Goal: Task Accomplishment & Management: Manage account settings

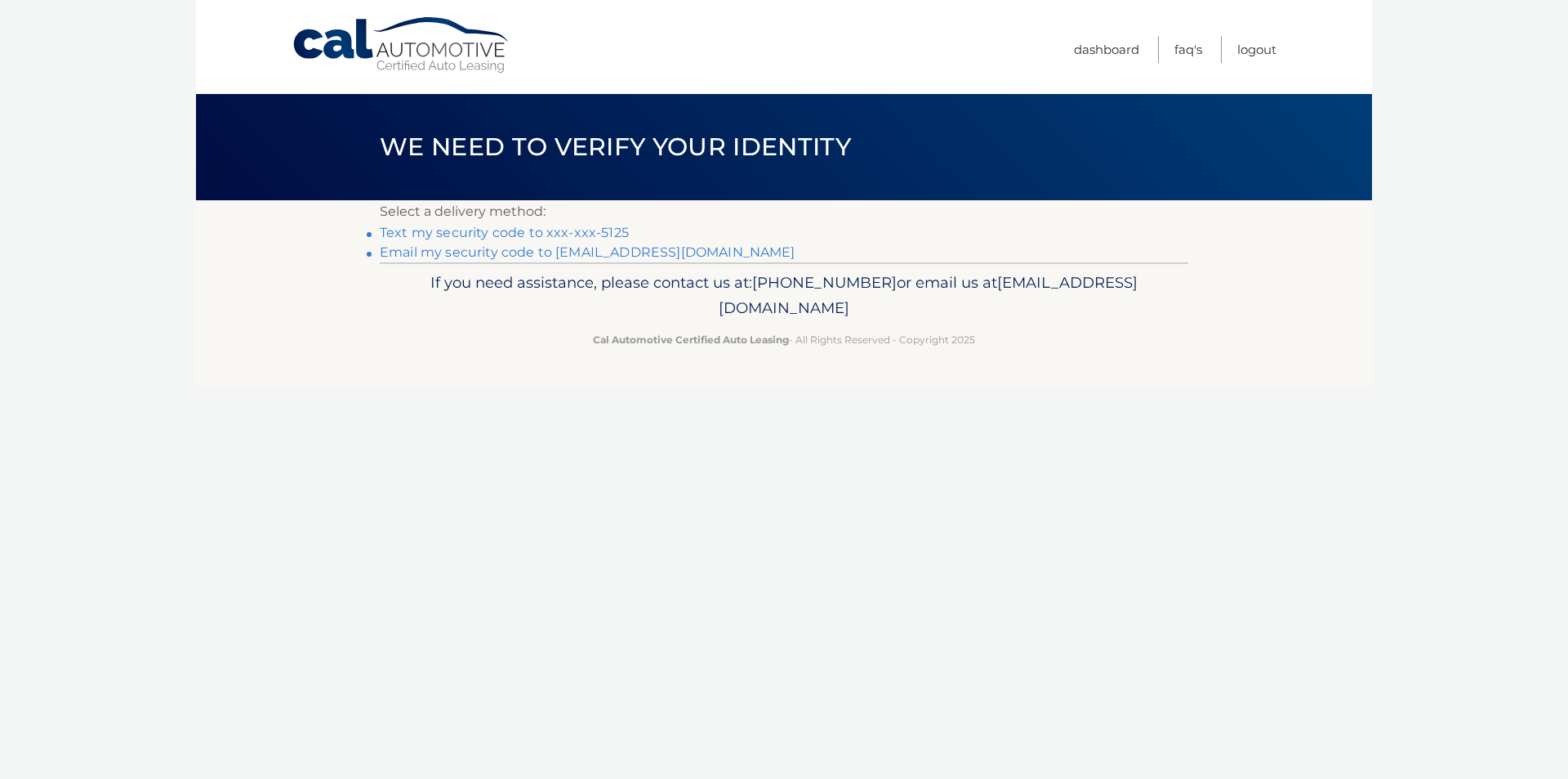
click at [595, 228] on link "Text my security code to xxx-xxx-5125" at bounding box center [504, 233] width 249 height 16
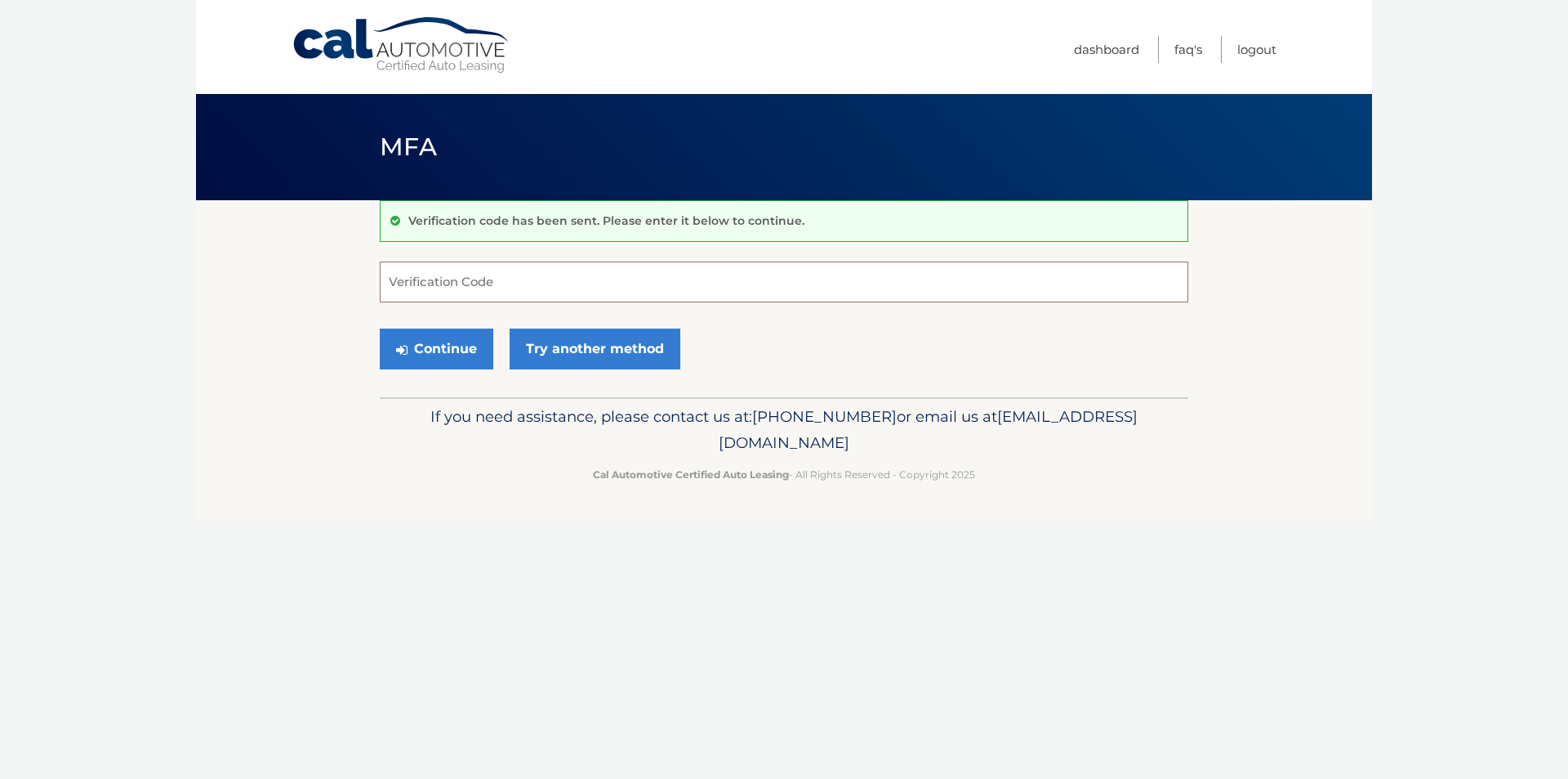
click at [448, 288] on input "Verification Code" at bounding box center [784, 281] width 808 height 40
type input "670775"
click at [379, 328] on button "Continue" at bounding box center [436, 348] width 113 height 40
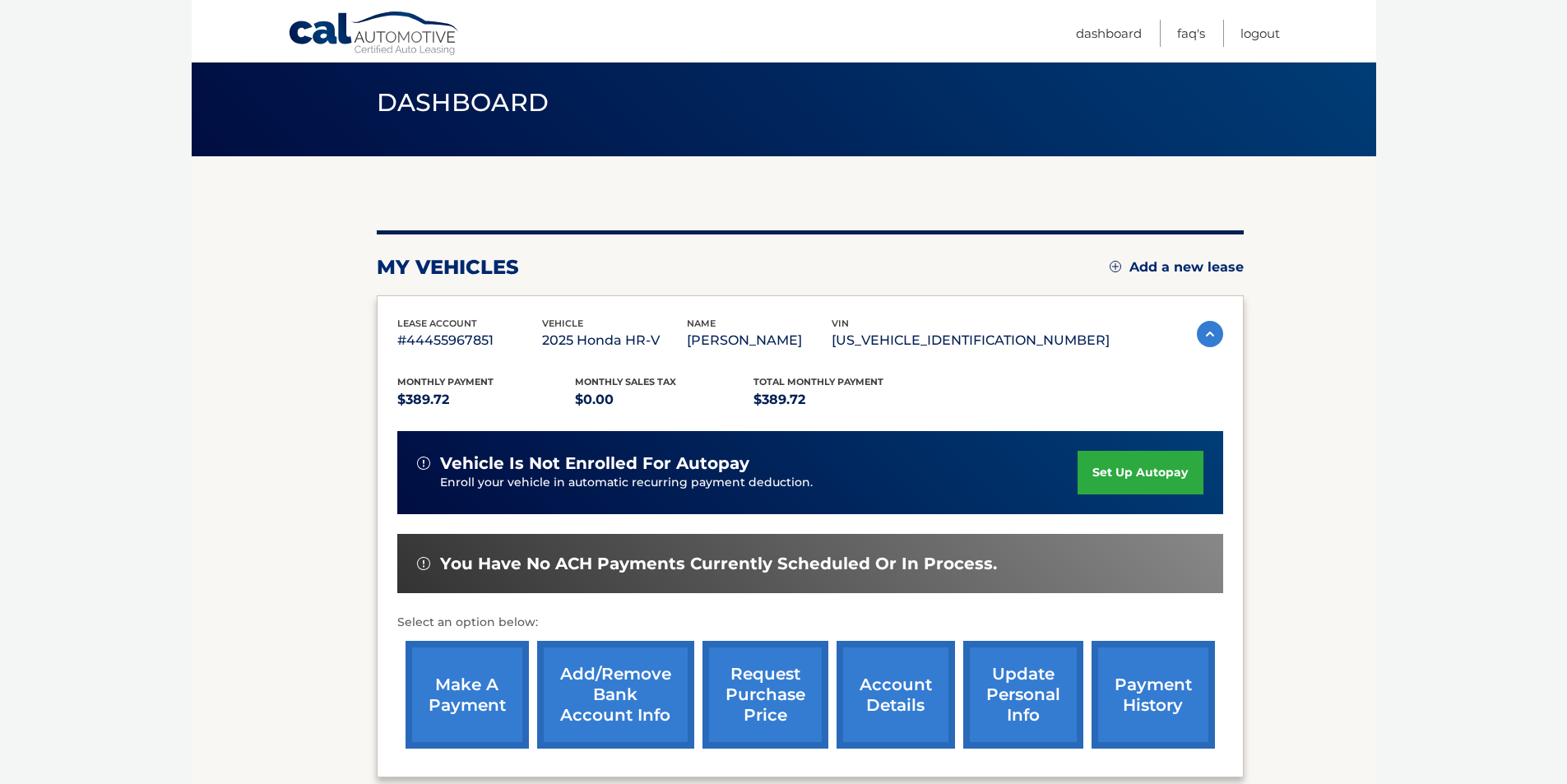
scroll to position [213, 0]
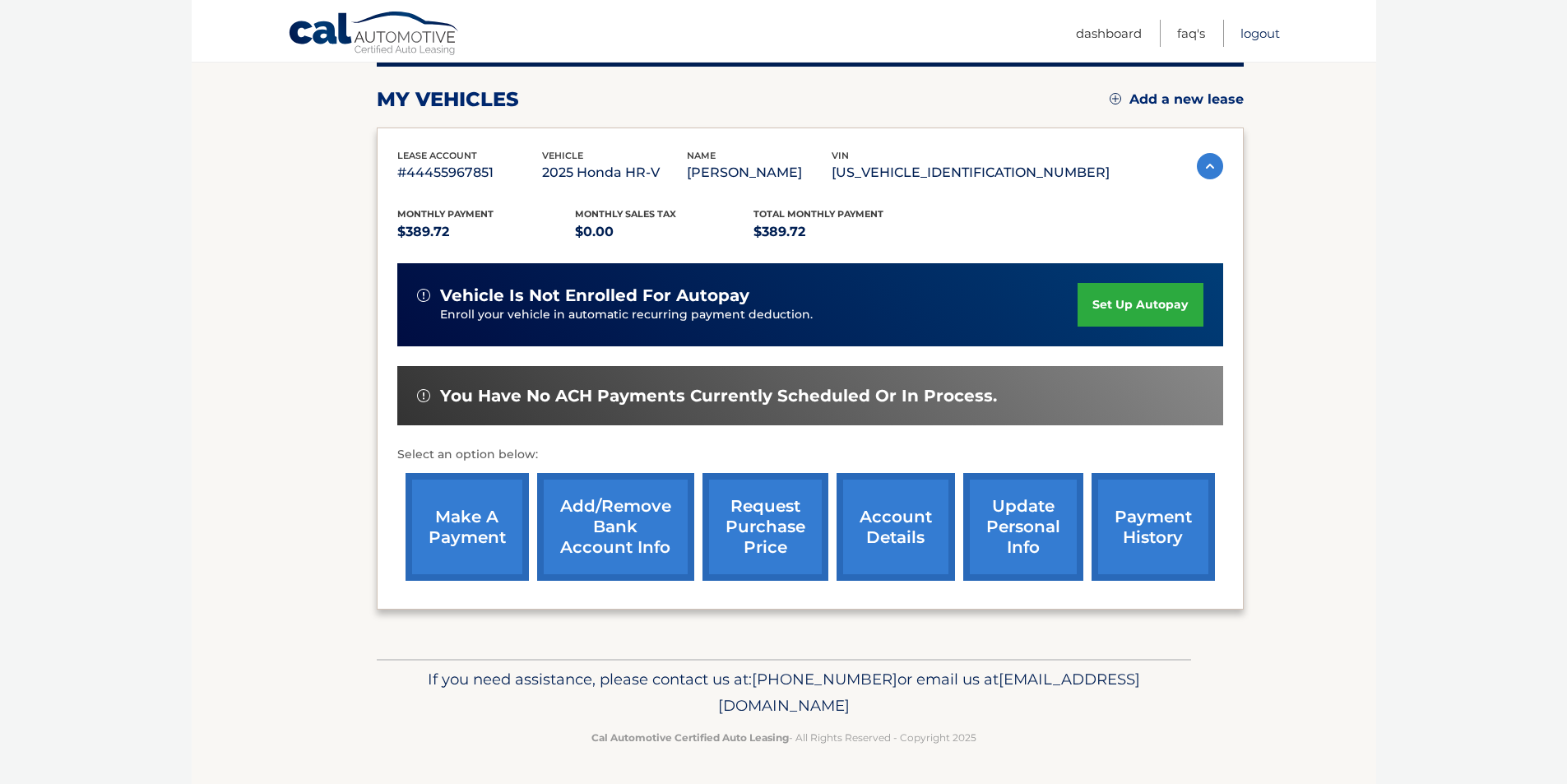
click at [1254, 29] on link "Logout" at bounding box center [1260, 33] width 40 height 27
